Goal: Task Accomplishment & Management: Use online tool/utility

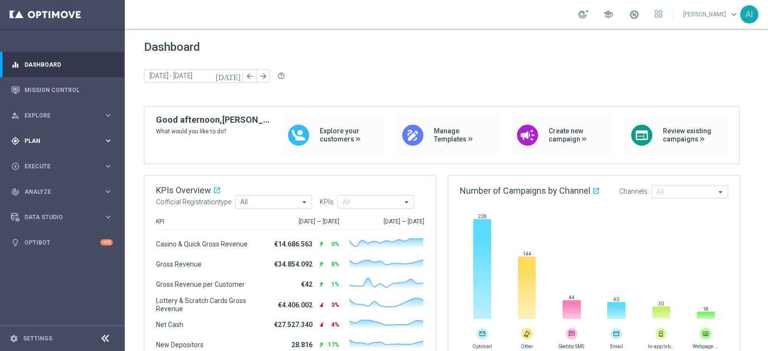
click at [46, 142] on span "Plan" at bounding box center [63, 141] width 79 height 6
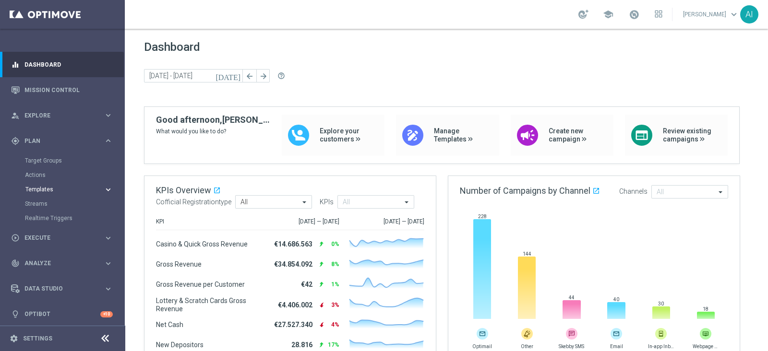
click at [44, 189] on span "Templates" at bounding box center [59, 190] width 69 height 6
click at [44, 206] on link "Optimail" at bounding box center [65, 204] width 70 height 8
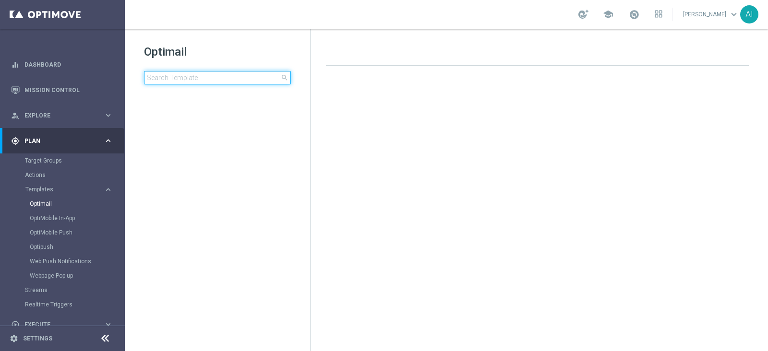
click at [183, 77] on input at bounding box center [217, 77] width 147 height 13
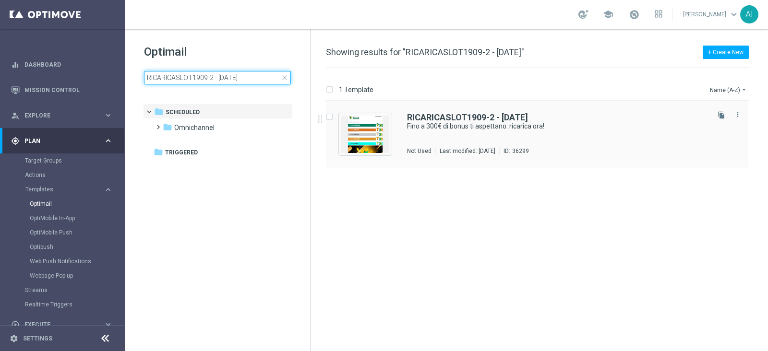
type input "RICARICASLOT1909-2 - 19.09.2025"
click at [589, 133] on div "RICARICASLOT1909-2 - 19.09.2025 Fino a 300€ di bonus ti aspettano: ricarica ora…" at bounding box center [557, 134] width 300 height 42
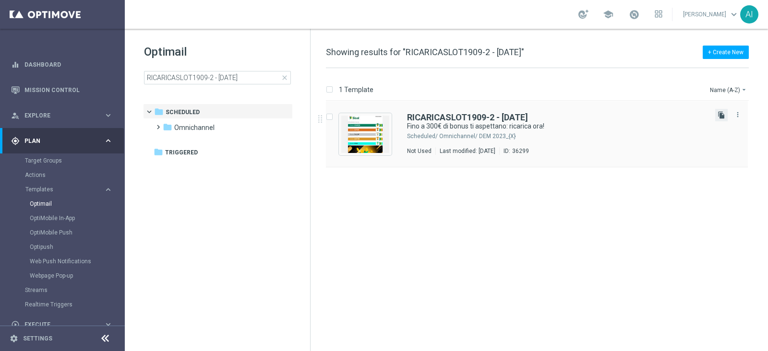
click at [718, 116] on icon "file_copy" at bounding box center [722, 115] width 8 height 8
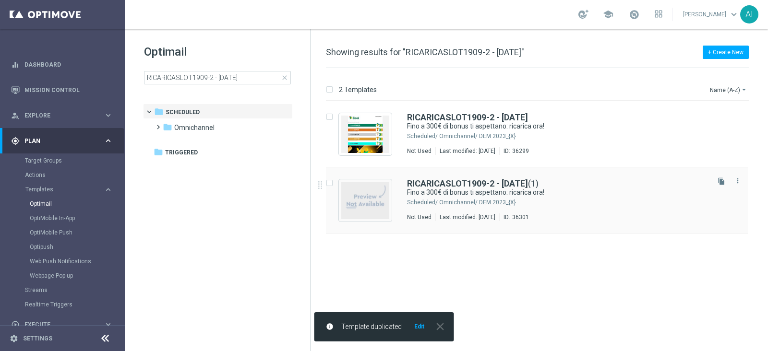
click at [560, 199] on div "Omnichannel/ DEM 2023_{X}" at bounding box center [573, 203] width 268 height 8
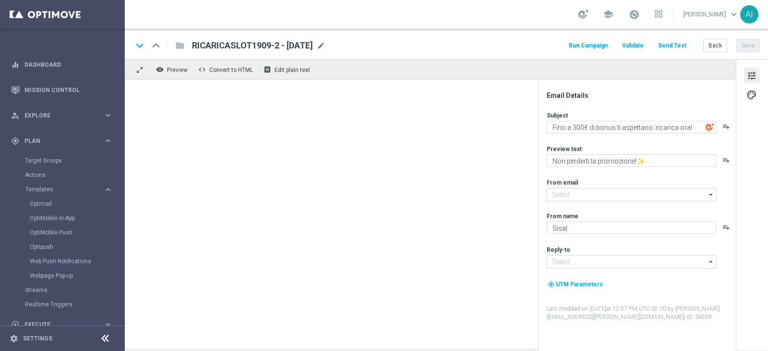
type input "[EMAIL_ADDRESS][DOMAIN_NAME]"
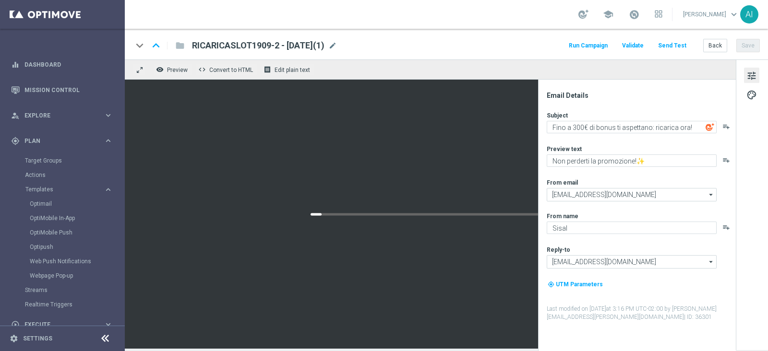
click at [276, 42] on span "RICARICASLOT1909-2 - 19.09.2025(1)" at bounding box center [258, 46] width 132 height 12
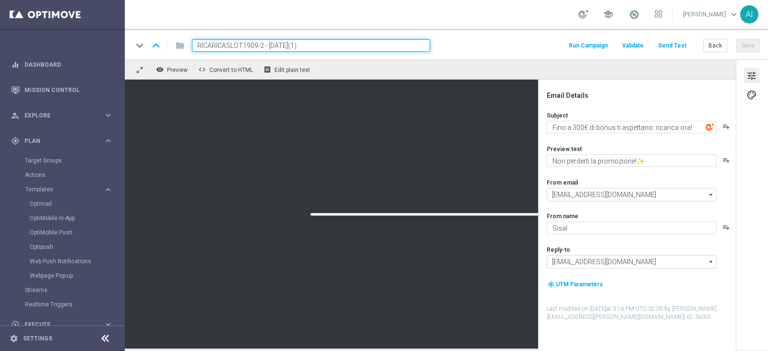
click at [260, 46] on input "RICARICASLOT1909-2 - 19.09.2025(1)" at bounding box center [311, 45] width 238 height 12
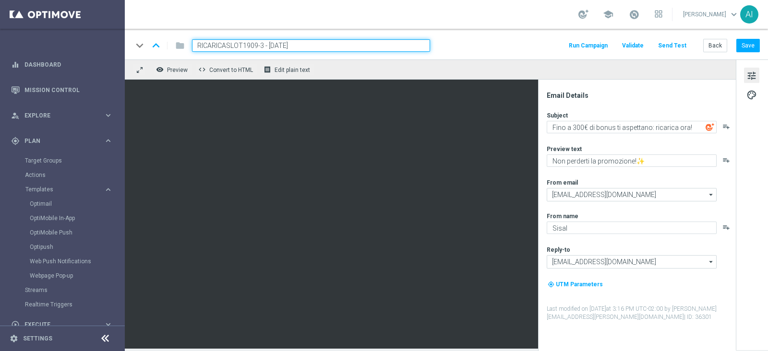
type input "RICARICASLOT1909-3 - [DATE]"
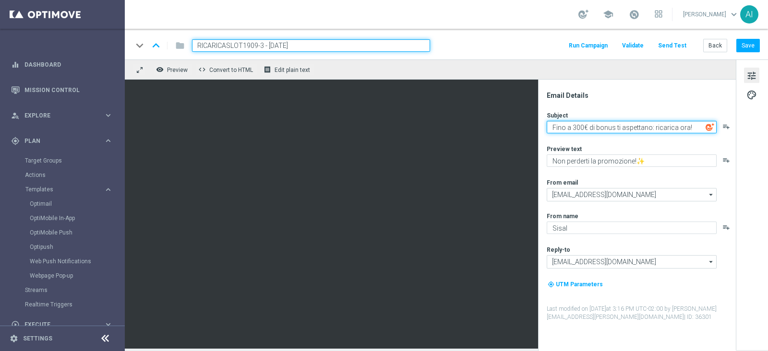
click at [574, 128] on textarea "Fino a 300€ di bonus ti aspettano: ricarica ora!" at bounding box center [632, 127] width 170 height 12
type textarea "Fino a 100€ di bonus ti aspettano: ricarica ora!"
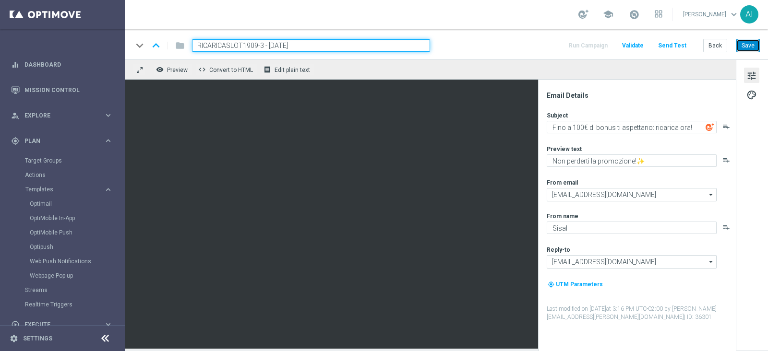
click at [751, 44] on button "Save" at bounding box center [748, 45] width 24 height 13
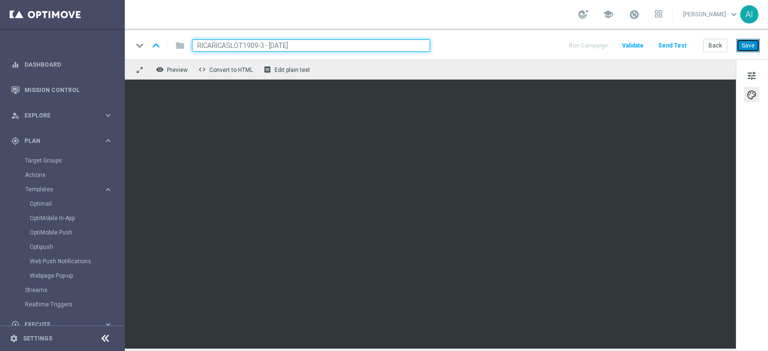
click at [753, 48] on button "Save" at bounding box center [748, 45] width 24 height 13
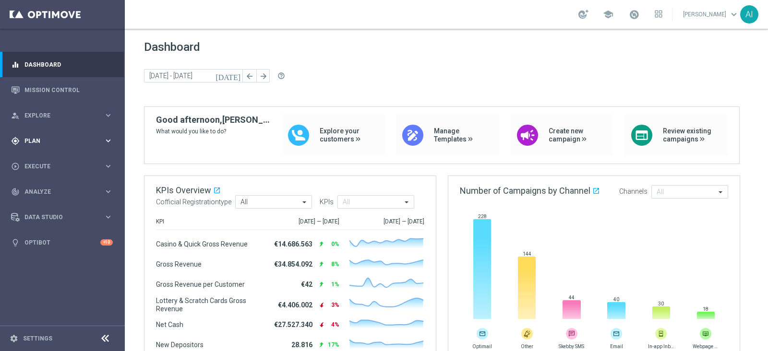
click at [64, 143] on span "Plan" at bounding box center [63, 141] width 79 height 6
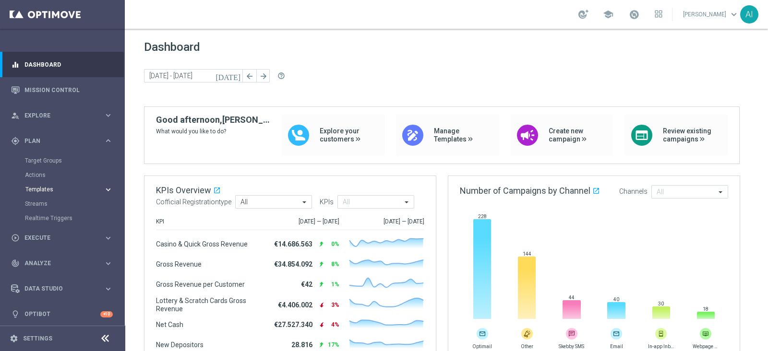
click at [60, 190] on span "Templates" at bounding box center [59, 190] width 69 height 6
click at [48, 202] on link "Optimail" at bounding box center [65, 204] width 70 height 8
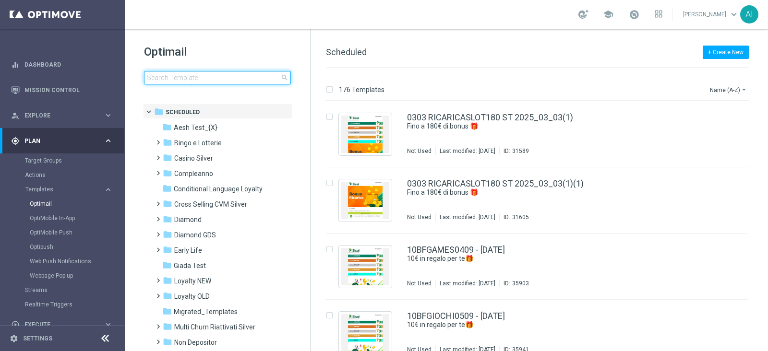
click at [206, 78] on input at bounding box center [217, 77] width 147 height 13
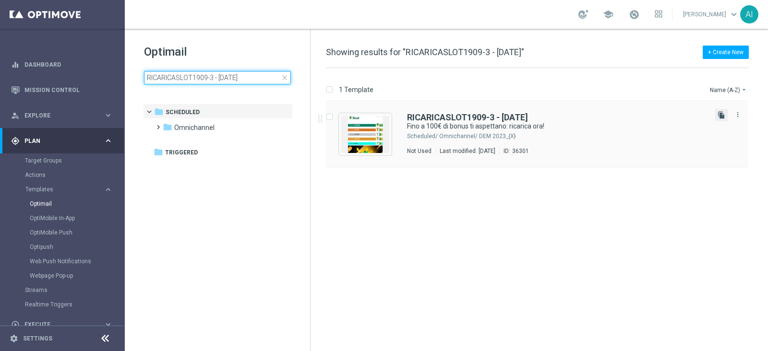
type input "RICARICASLOT1909-3 - [DATE]"
click at [722, 113] on icon "file_copy" at bounding box center [722, 115] width 8 height 8
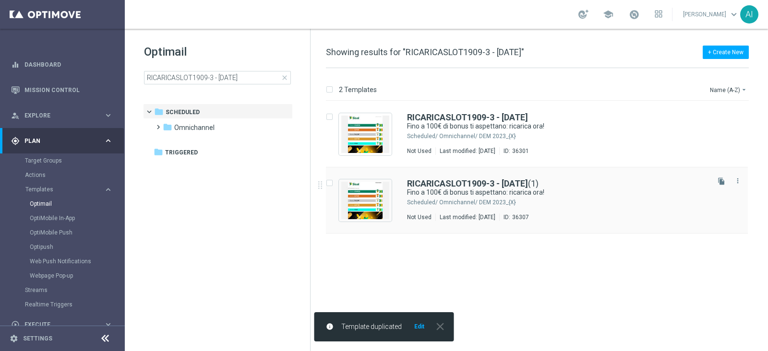
click at [585, 198] on div "RICARICASLOT1909-3 - [DATE] (1) Fino a 100€ di bonus ti aspettano: ricarica ora…" at bounding box center [557, 201] width 300 height 42
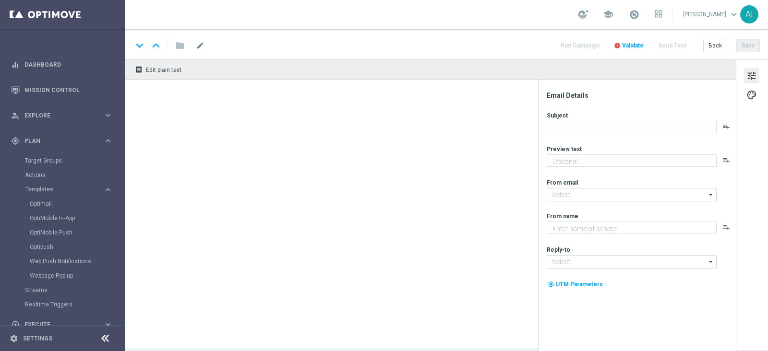
type input "RICARICASLOT1909-3 - [DATE](1)"
type textarea "Non perderti la promozione!✨"
type input "[EMAIL_ADDRESS][DOMAIN_NAME]"
type textarea "Sisal"
type input "[EMAIL_ADDRESS][DOMAIN_NAME]"
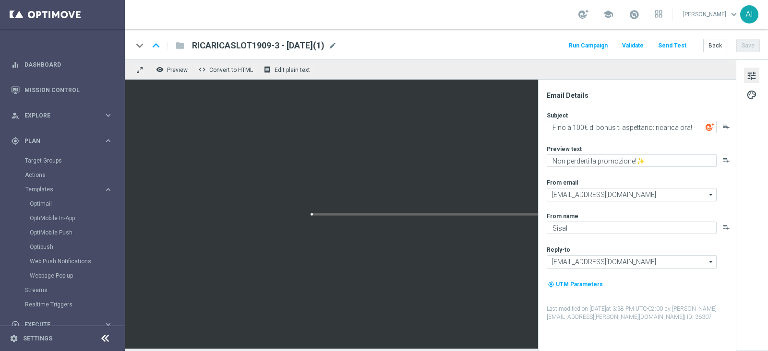
click at [276, 45] on span "RICARICASLOT1909-3 - [DATE](1)" at bounding box center [258, 46] width 132 height 12
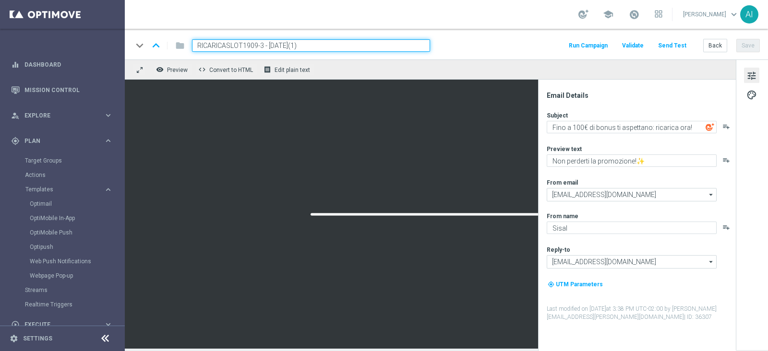
click at [262, 45] on input "RICARICASLOT1909-3 - [DATE](1)" at bounding box center [311, 45] width 238 height 12
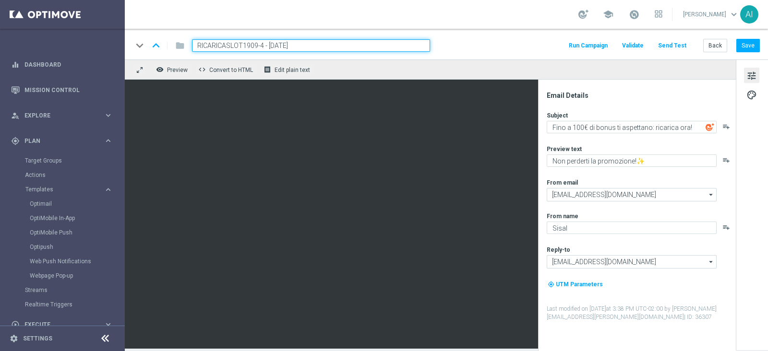
type input "RICARICASLOT1909-4 - [DATE]"
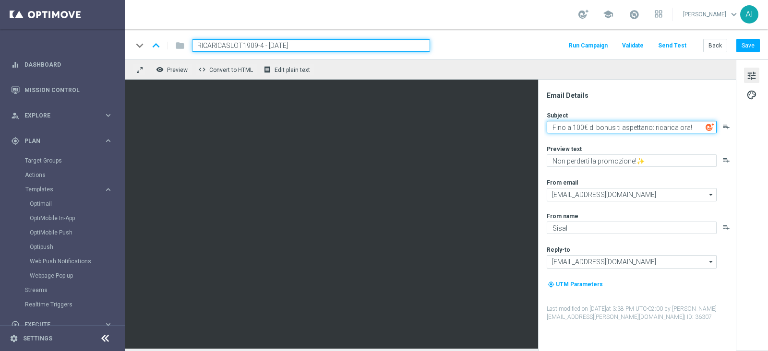
click at [580, 123] on textarea "Fino a 100€ di bonus ti aspettano: ricarica ora!" at bounding box center [632, 127] width 170 height 12
type textarea "Fino a 50€ di bonus ti aspettano: ricarica ora!"
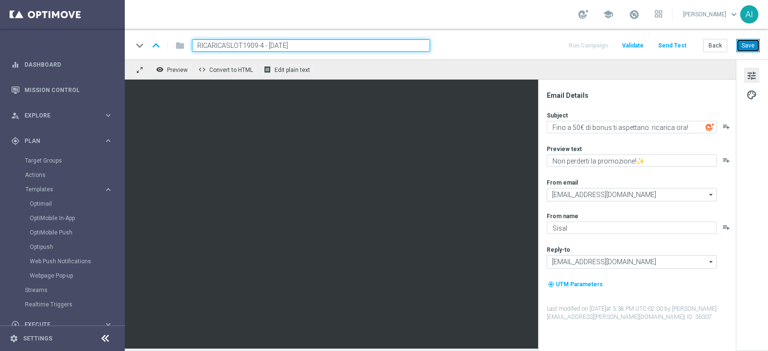
click at [752, 45] on button "Save" at bounding box center [748, 45] width 24 height 13
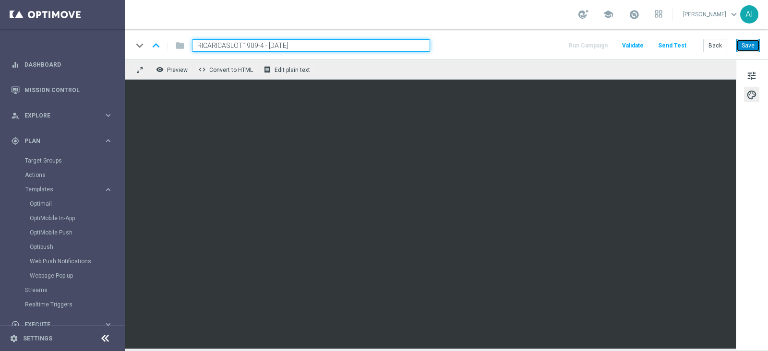
click at [756, 43] on button "Save" at bounding box center [748, 45] width 24 height 13
click at [632, 6] on div "school" at bounding box center [620, 14] width 84 height 16
click at [631, 12] on span at bounding box center [634, 14] width 11 height 11
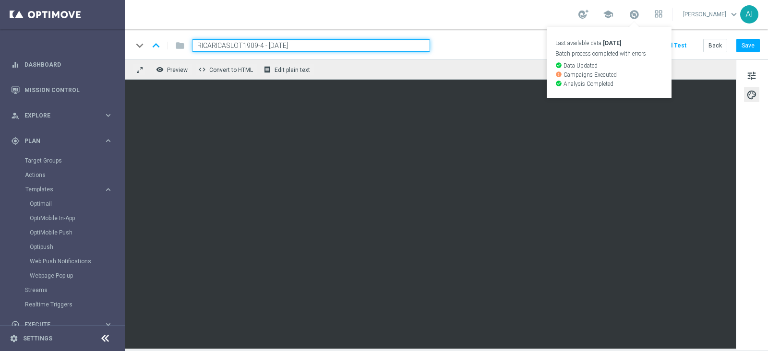
click at [486, 35] on div "keyboard_arrow_down keyboard_arrow_up folder RICARICASLOT1909-4 - [DATE] Run Ca…" at bounding box center [446, 44] width 643 height 31
